Goal: Task Accomplishment & Management: Complete application form

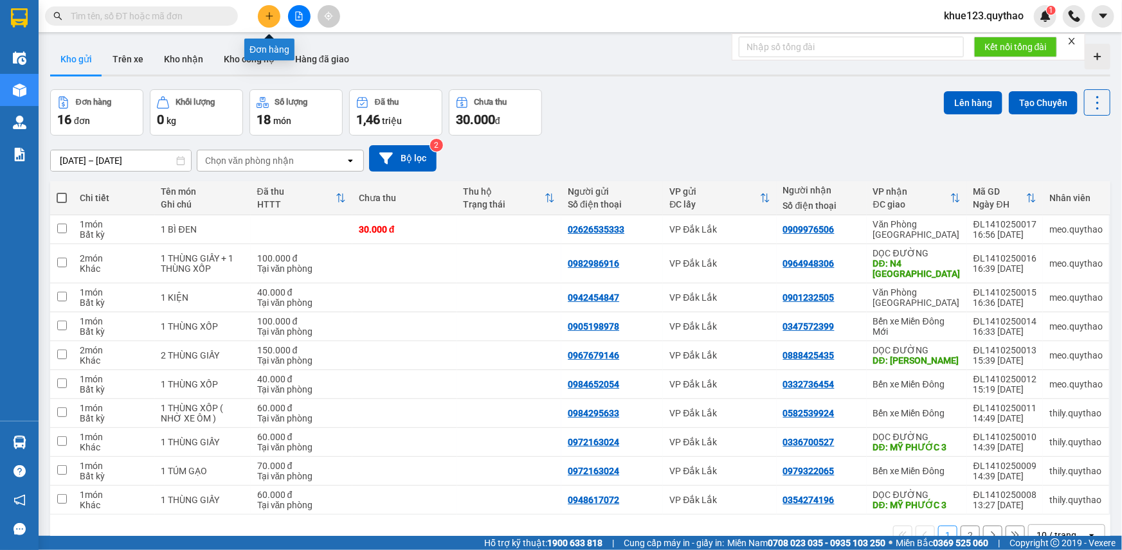
scroll to position [59, 0]
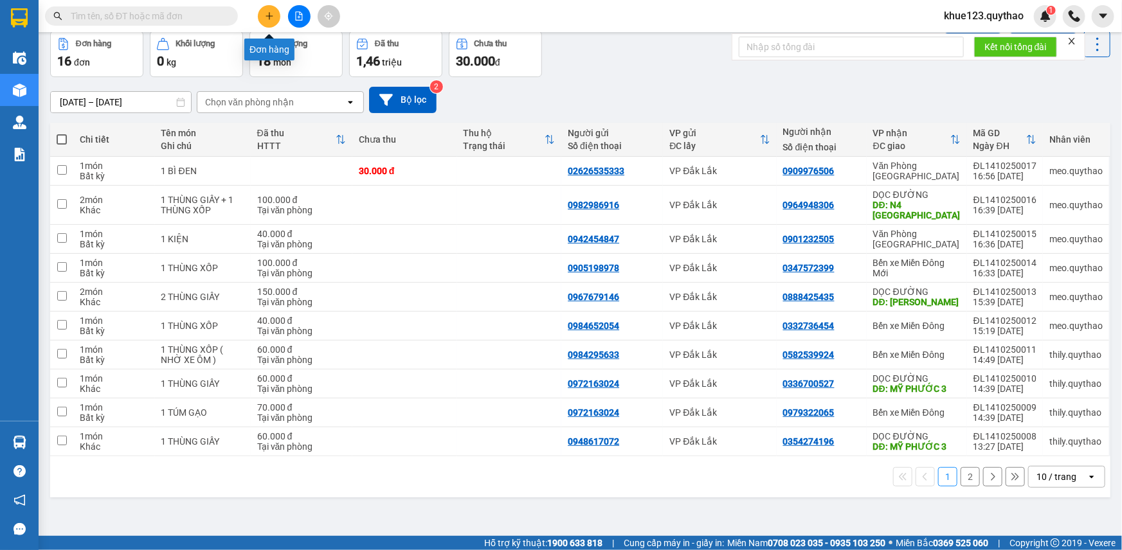
click at [262, 15] on button at bounding box center [269, 16] width 23 height 23
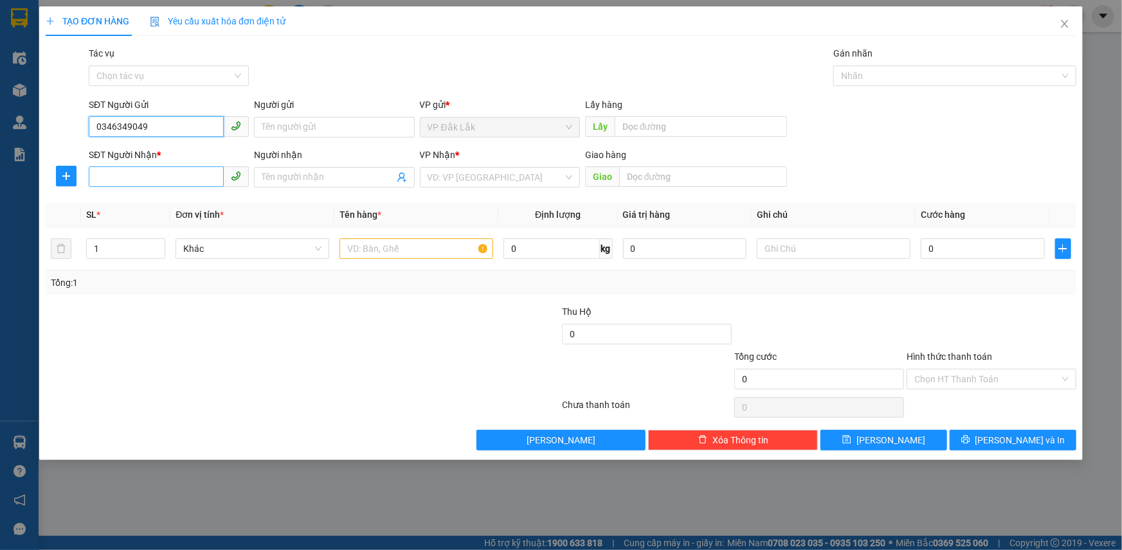
type input "0346349049"
click at [116, 174] on input "SĐT Người Nhận *" at bounding box center [156, 177] width 135 height 21
type input "0346349049"
click at [138, 201] on div "0346349049 - AN LỘC" at bounding box center [168, 203] width 145 height 14
type input "AN LỘC"
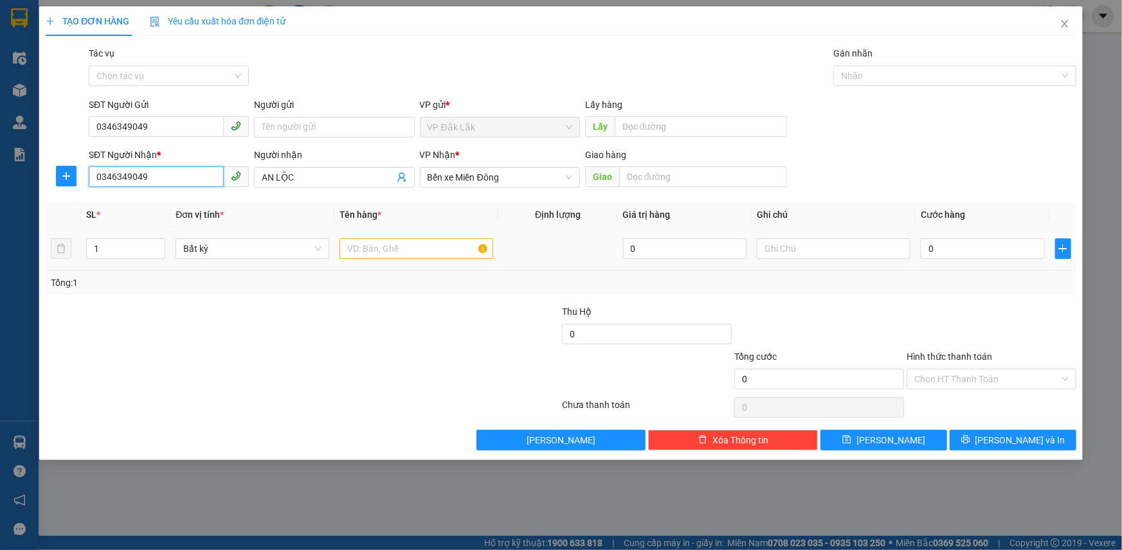
type input "0346349049"
click at [387, 258] on input "text" at bounding box center [416, 249] width 154 height 21
type input "1 THÙNG XỐP"
click at [1000, 244] on input "0" at bounding box center [983, 249] width 124 height 21
type input "5"
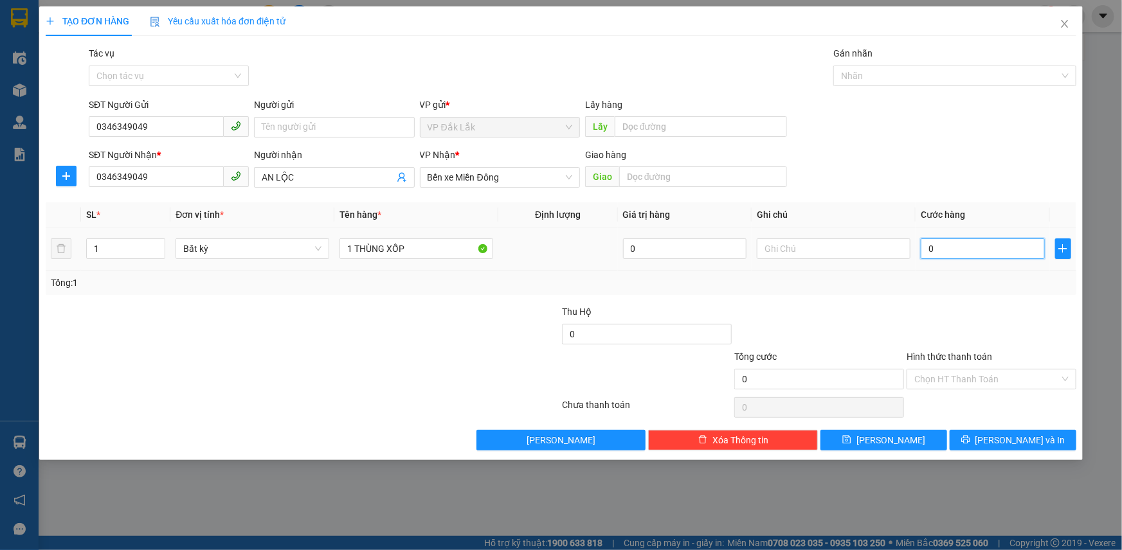
type input "5"
type input "50"
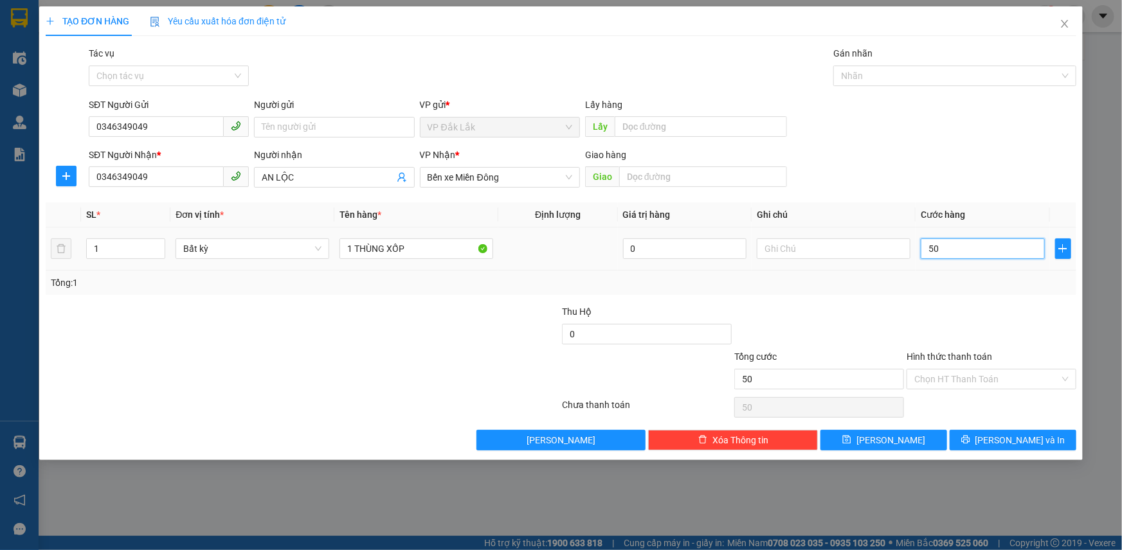
type input "500"
type input "5.000"
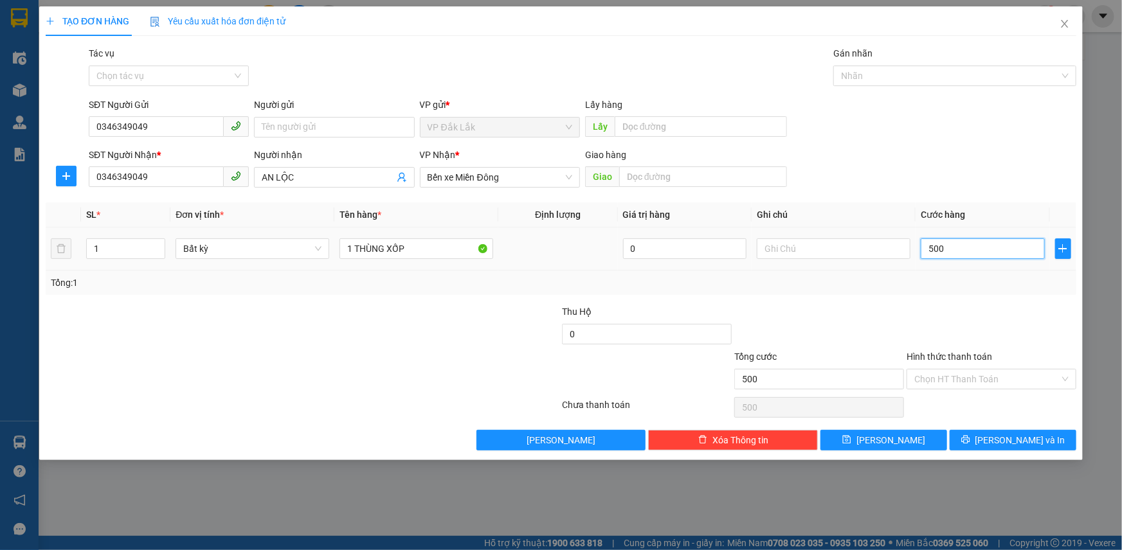
type input "5.000"
type input "50.000"
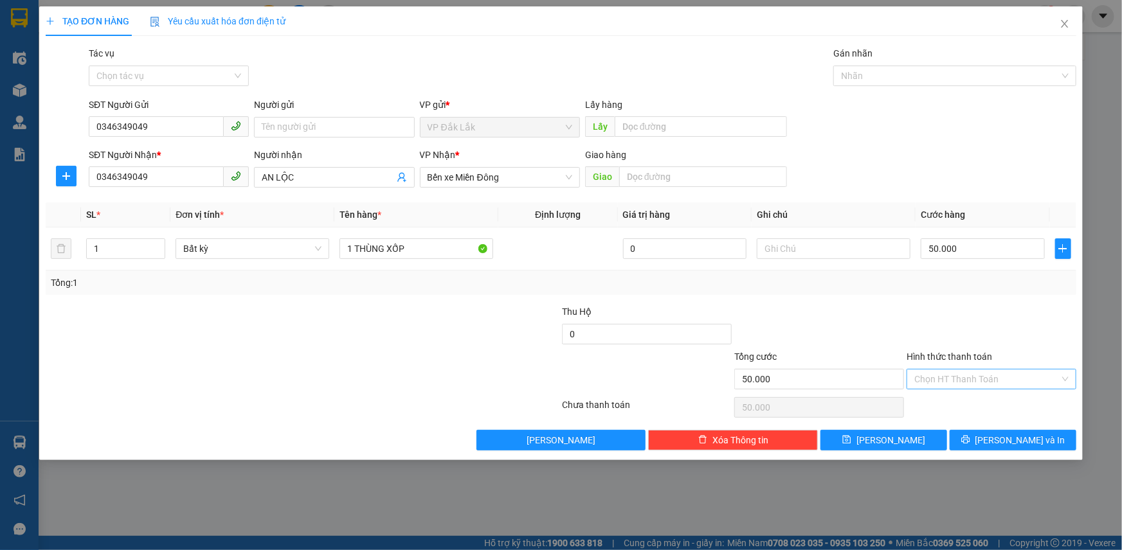
click at [964, 379] on input "Hình thức thanh toán" at bounding box center [986, 379] width 145 height 19
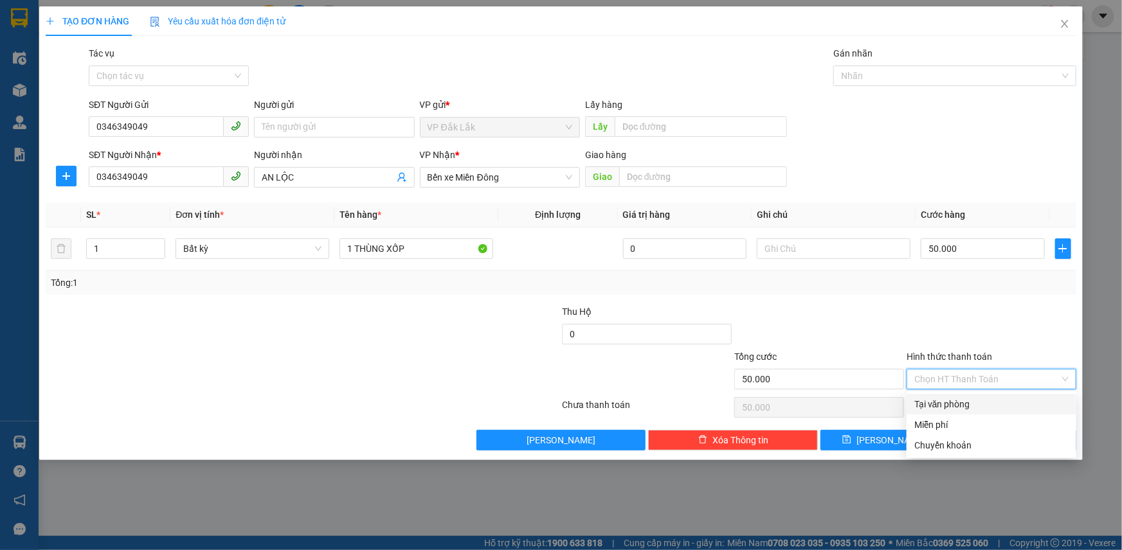
click at [958, 401] on div "Tại văn phòng" at bounding box center [991, 404] width 154 height 14
type input "0"
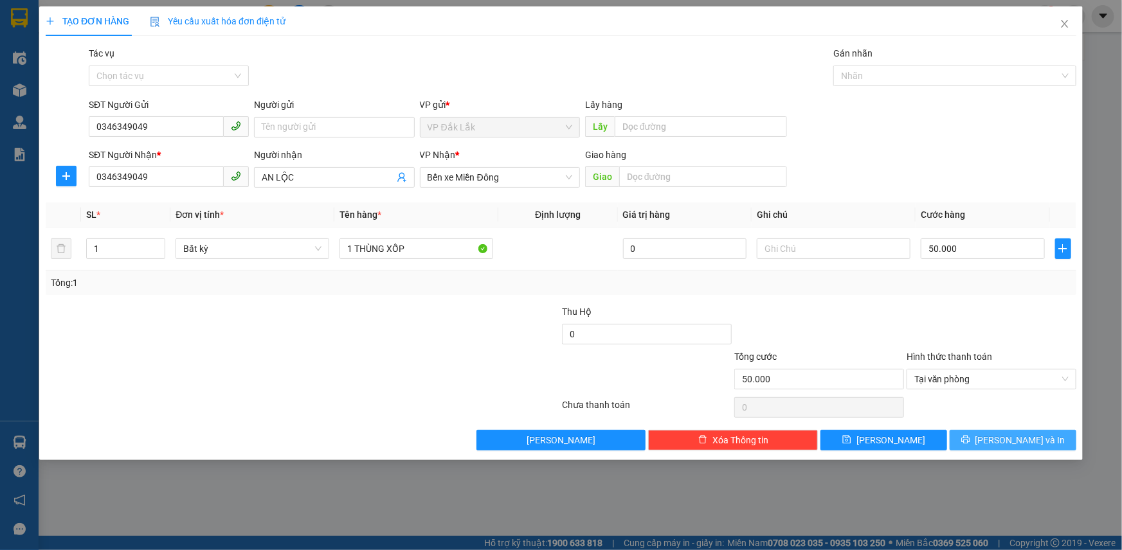
click at [1016, 431] on button "[PERSON_NAME] và In" at bounding box center [1013, 440] width 127 height 21
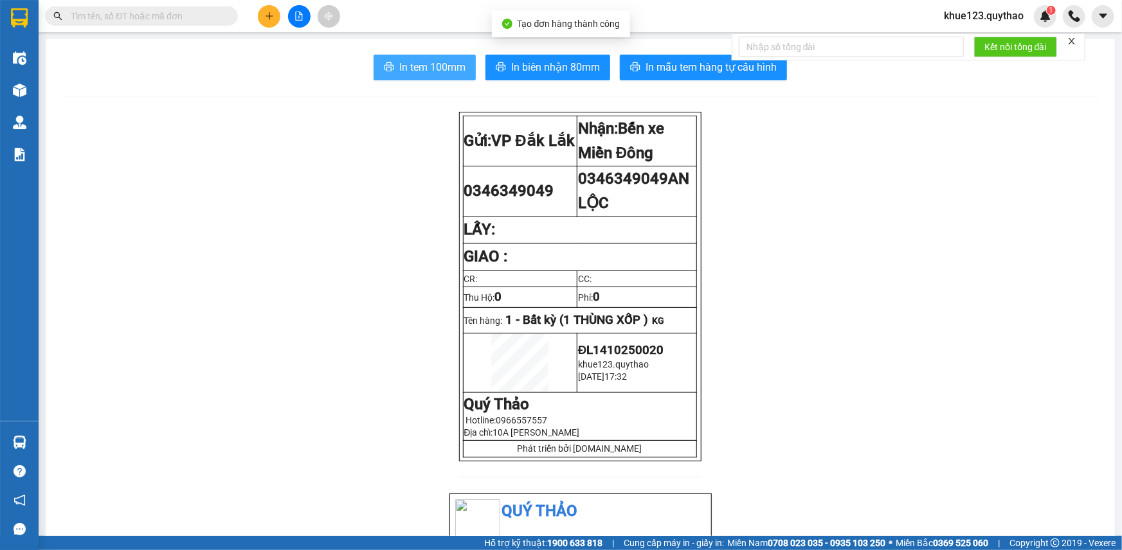
click at [436, 60] on span "In tem 100mm" at bounding box center [432, 67] width 66 height 16
